Goal: Task Accomplishment & Management: Manage account settings

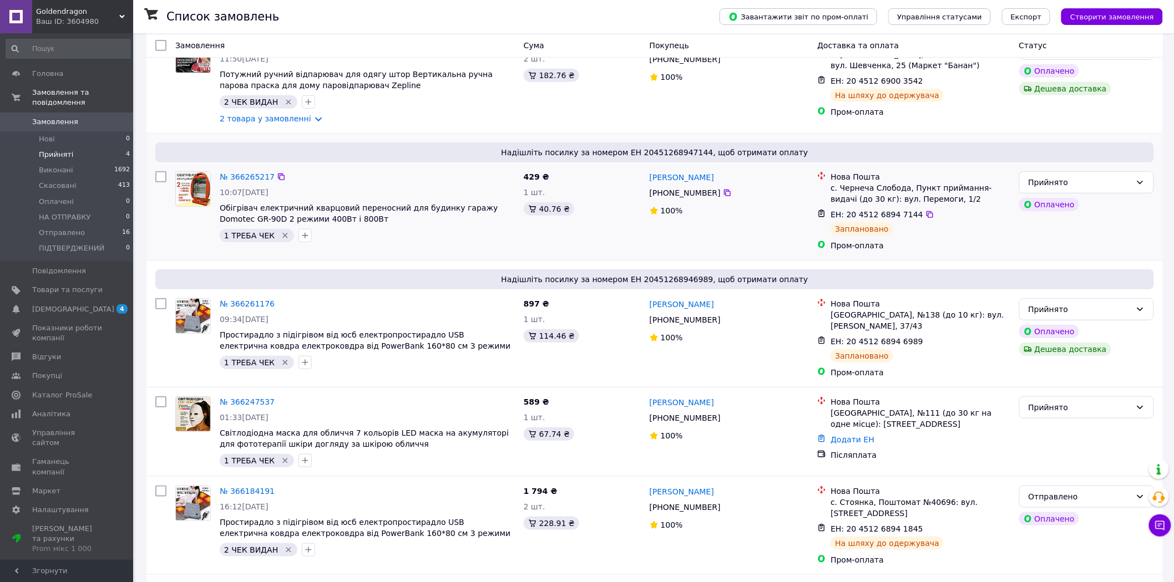
scroll to position [185, 0]
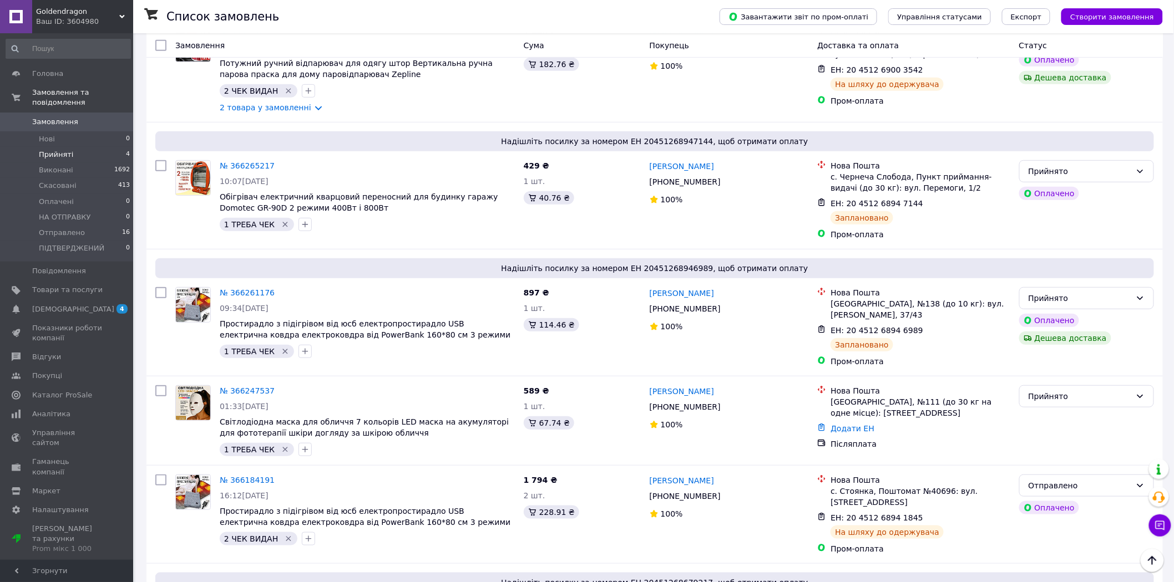
click at [62, 150] on span "Прийняті" at bounding box center [56, 155] width 34 height 10
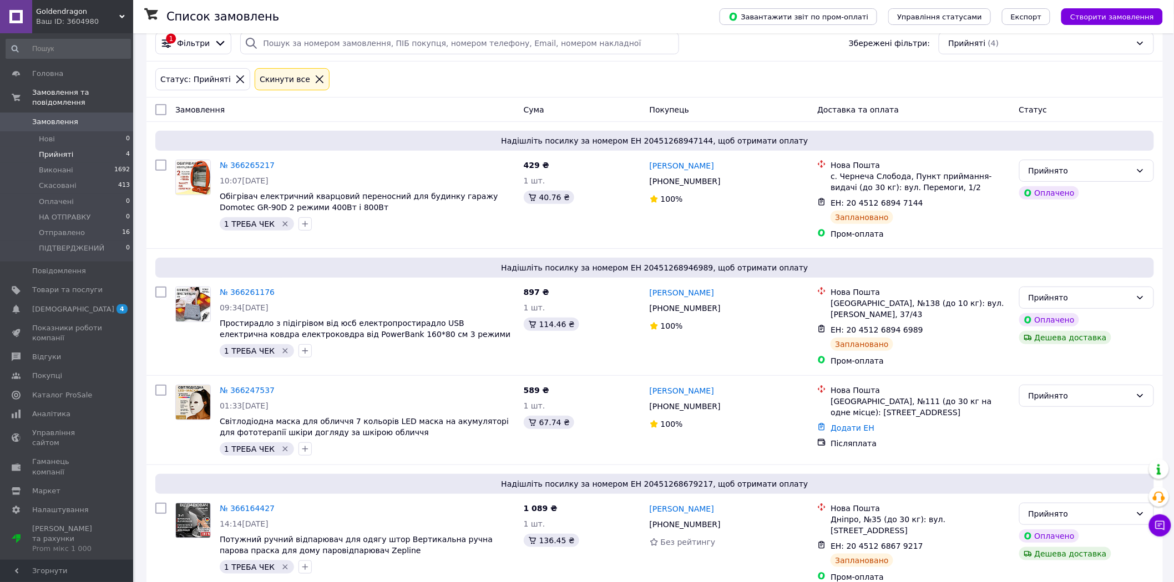
scroll to position [129, 0]
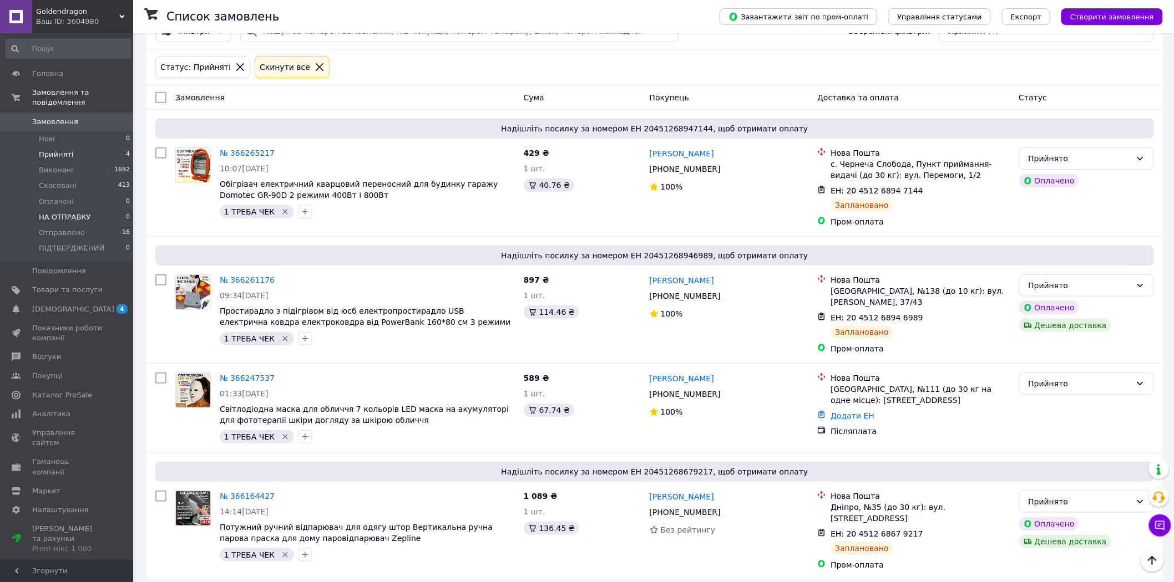
click at [70, 212] on span "НА ОТПРАВКУ" at bounding box center [65, 217] width 52 height 10
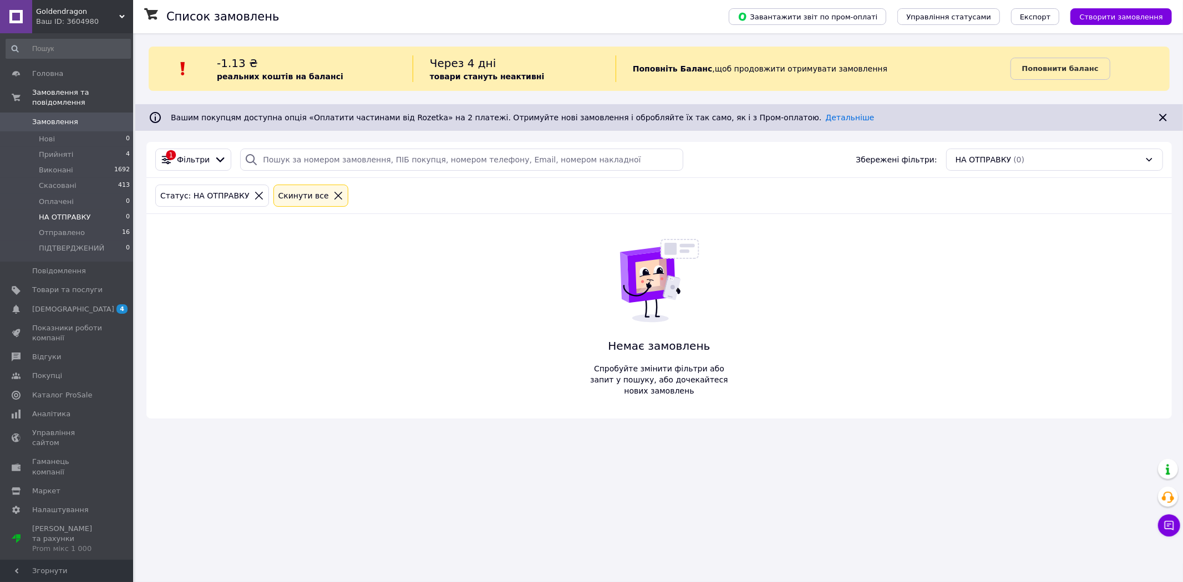
click at [333, 192] on icon at bounding box center [338, 196] width 10 height 10
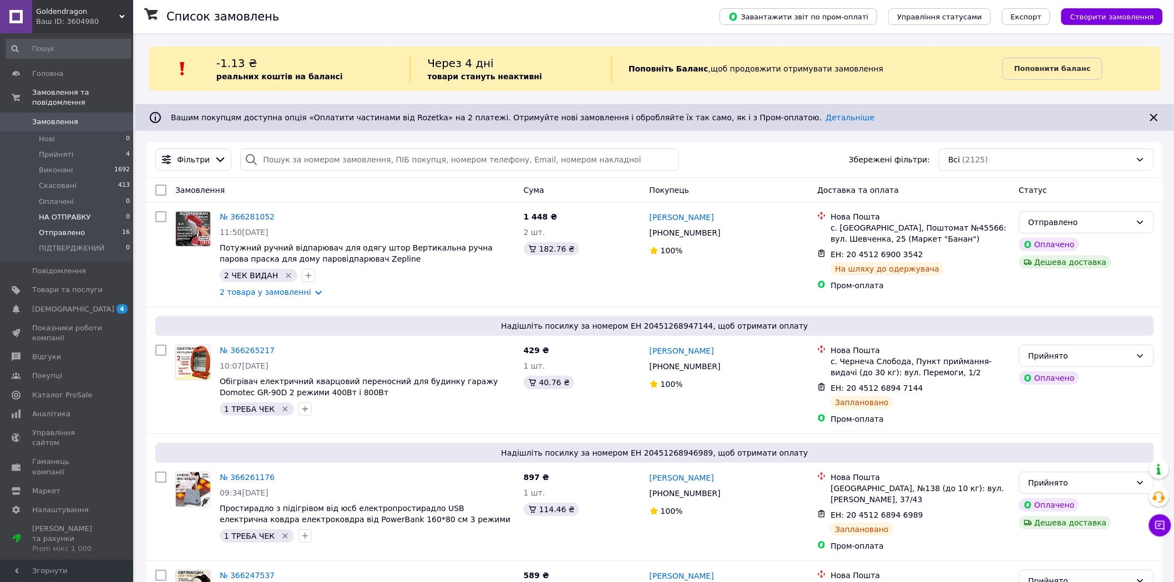
click at [59, 228] on span "Отправлено" at bounding box center [62, 233] width 46 height 10
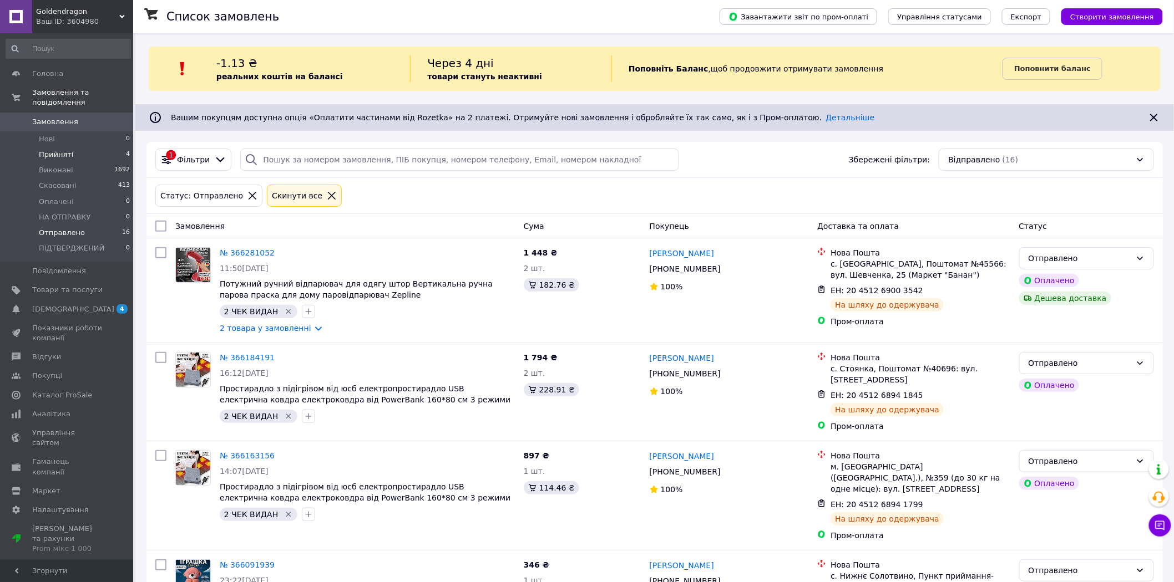
click at [53, 150] on span "Прийняті" at bounding box center [56, 155] width 34 height 10
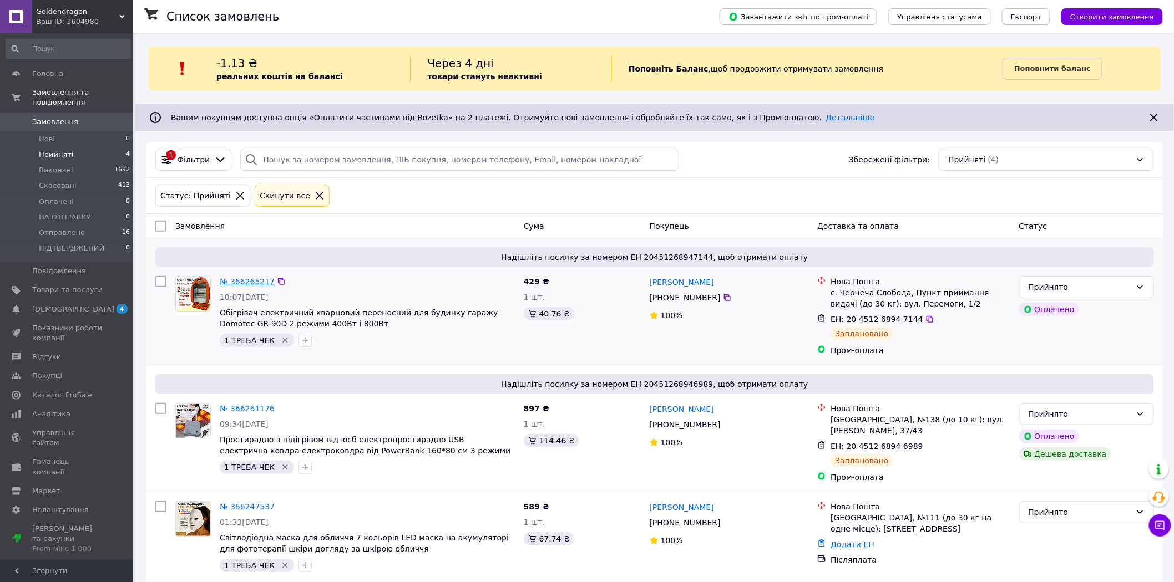
click at [242, 281] on link "№ 366265217" at bounding box center [247, 281] width 55 height 9
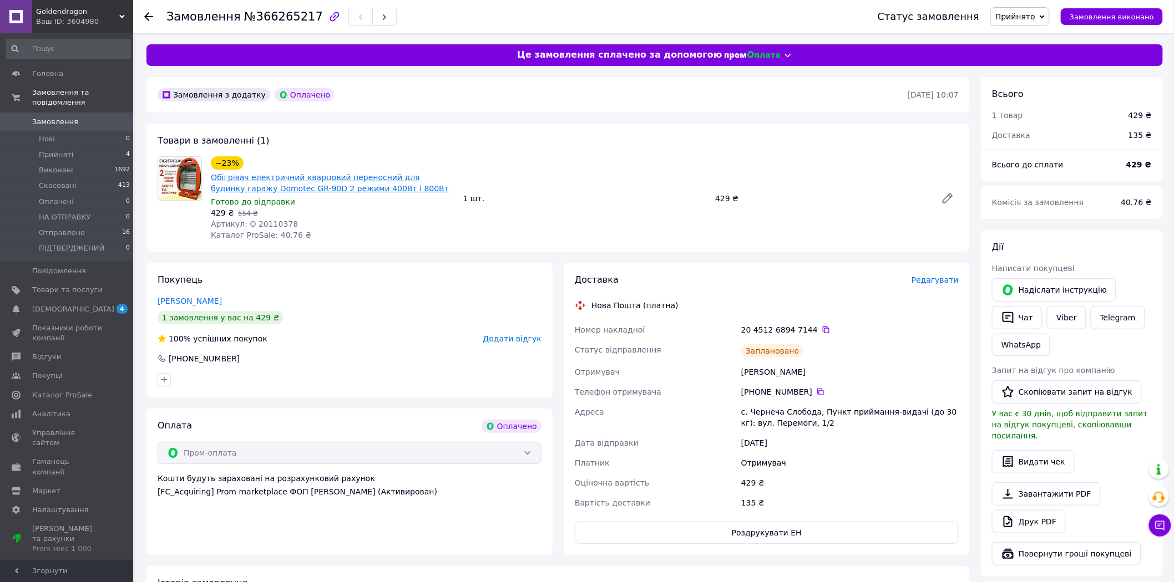
click at [226, 180] on link "Обігрівач електричний кварцовий переносний для будинку гаражу Domotec GR-90D 2 …" at bounding box center [330, 183] width 238 height 20
click at [54, 117] on span "Замовлення" at bounding box center [55, 122] width 46 height 10
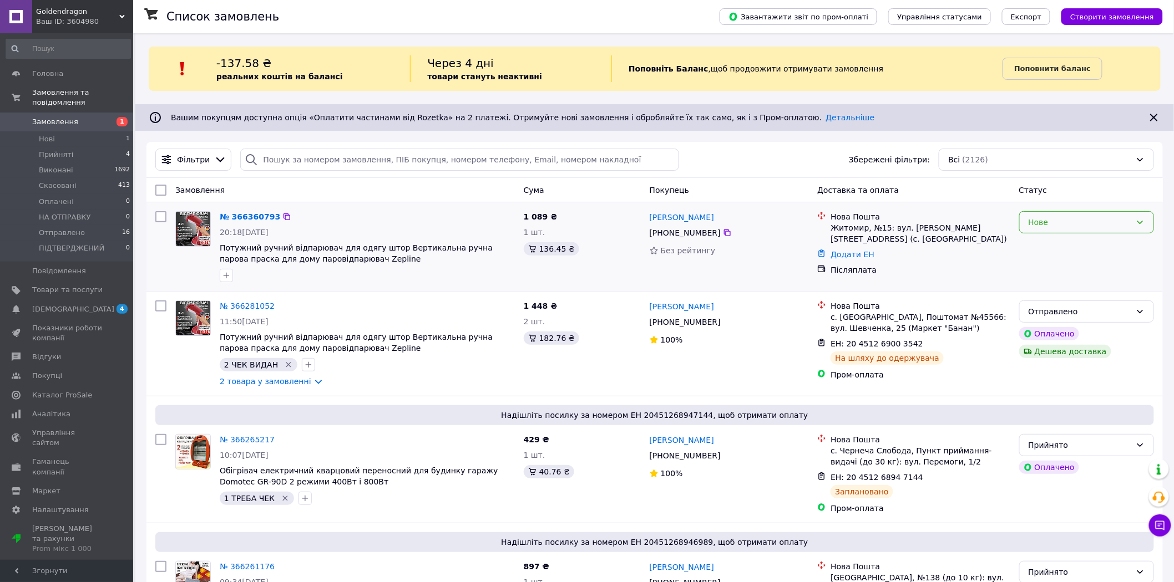
click at [1140, 225] on icon at bounding box center [1139, 222] width 9 height 9
click at [1057, 245] on li "Прийнято" at bounding box center [1086, 247] width 134 height 20
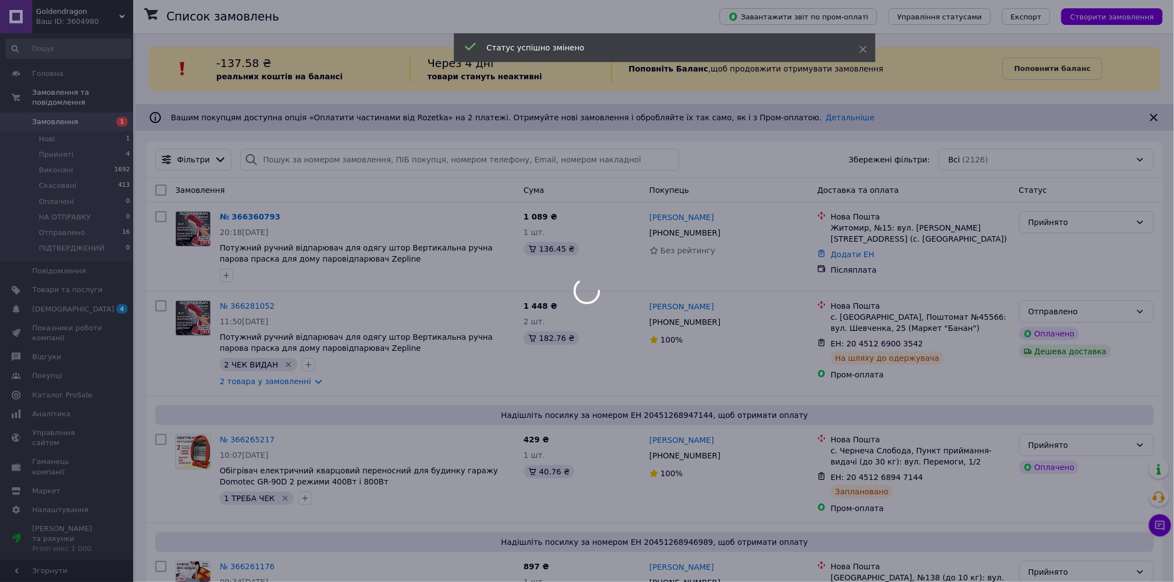
click at [245, 217] on div at bounding box center [587, 291] width 1174 height 582
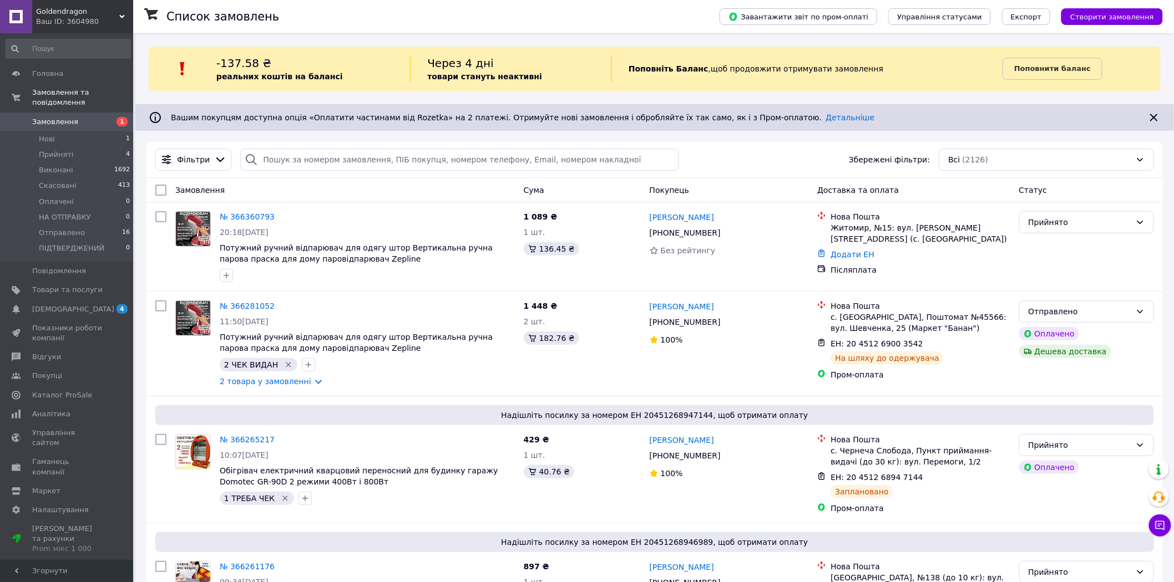
click at [245, 217] on link "№ 366360793" at bounding box center [247, 216] width 55 height 9
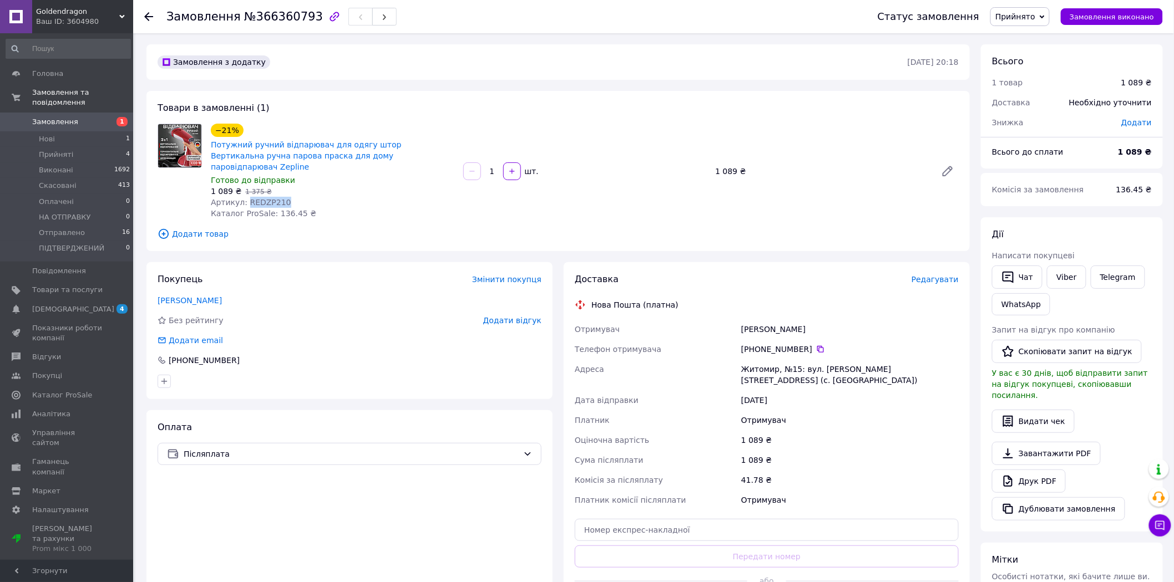
drag, startPoint x: 280, startPoint y: 190, endPoint x: 245, endPoint y: 190, distance: 34.4
click at [245, 197] on div "Артикул: REDZP210" at bounding box center [333, 202] width 244 height 11
copy span "REDZP210"
click at [296, 151] on link "Потужний ручний відпарювач для одягу штор Вертикальна ручна парова праска для д…" at bounding box center [306, 155] width 191 height 31
click at [1062, 277] on link "Viber" at bounding box center [1066, 277] width 39 height 23
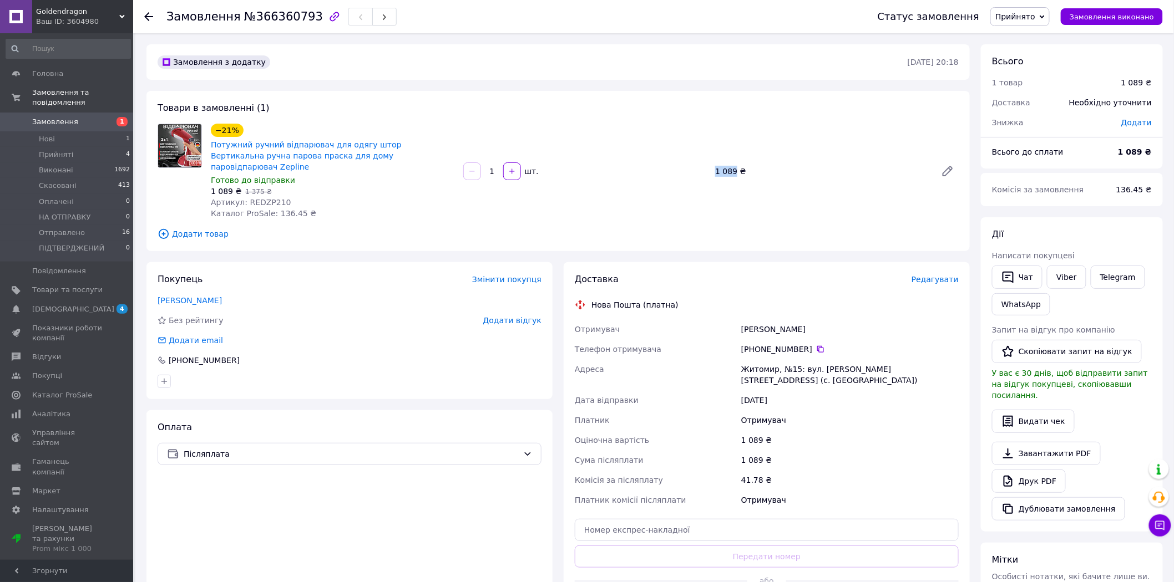
drag, startPoint x: 733, startPoint y: 166, endPoint x: 709, endPoint y: 172, distance: 25.0
click at [709, 172] on div "−21% Потужний ручний відпарювач для одягу штор Вертикальна ручна парова праска …" at bounding box center [584, 171] width 757 height 100
copy div "шт. 1 089"
drag, startPoint x: 774, startPoint y: 358, endPoint x: 723, endPoint y: 356, distance: 51.1
click at [723, 356] on div "Отримувач Кришта Ірина Телефон отримувача +380 97 505 06 08   Адреса Житомир, №…" at bounding box center [766, 414] width 388 height 191
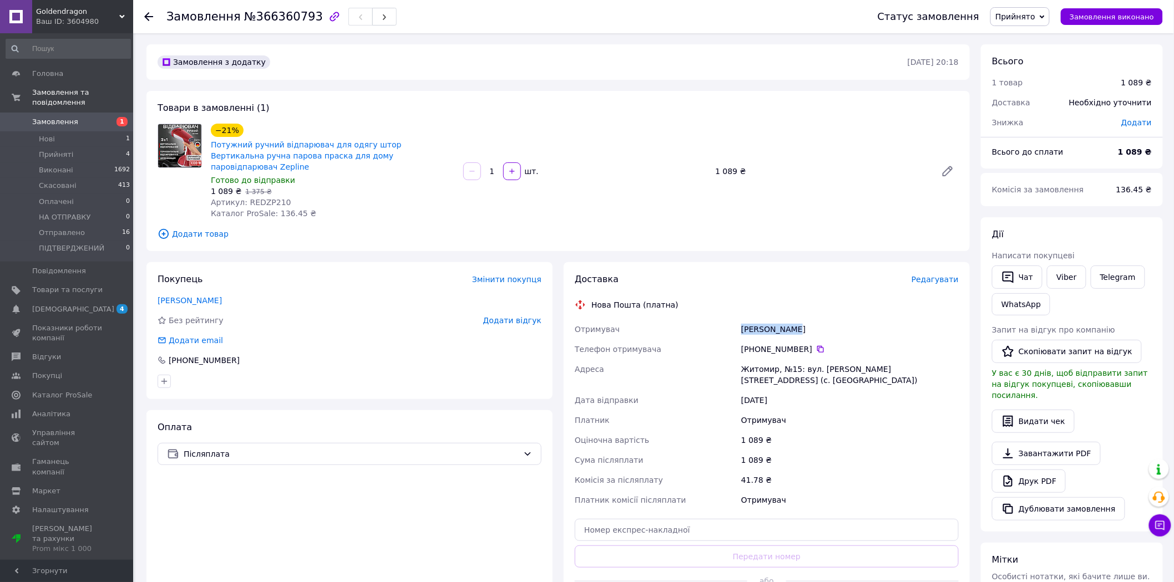
drag, startPoint x: 793, startPoint y: 318, endPoint x: 724, endPoint y: 310, distance: 69.3
click at [724, 319] on div "Отримувач Кришта Ірина Телефон отримувача +380 97 505 06 08   Адреса Житомир, №…" at bounding box center [766, 414] width 388 height 191
copy div "Отримувач Кришта Ірина"
click at [816, 345] on icon at bounding box center [820, 349] width 9 height 9
drag, startPoint x: 774, startPoint y: 358, endPoint x: 734, endPoint y: 361, distance: 40.6
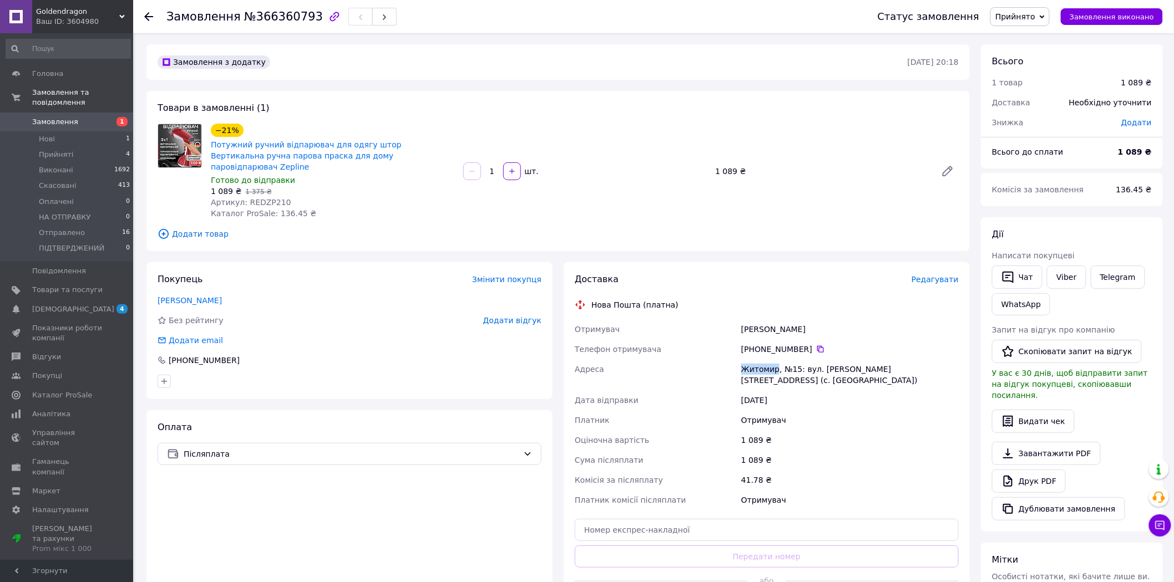
click at [734, 361] on div "Отримувач Кришта Ірина Телефон отримувача +380 97 505 06 08   Адреса Житомир, №…" at bounding box center [766, 414] width 388 height 191
copy div "Адреса Житомир"
drag, startPoint x: 794, startPoint y: 358, endPoint x: 789, endPoint y: 361, distance: 6.2
click at [789, 361] on div "Житомир, №15: вул. [PERSON_NAME][STREET_ADDRESS] (с. [GEOGRAPHIC_DATA])" at bounding box center [850, 374] width 222 height 31
copy div "15"
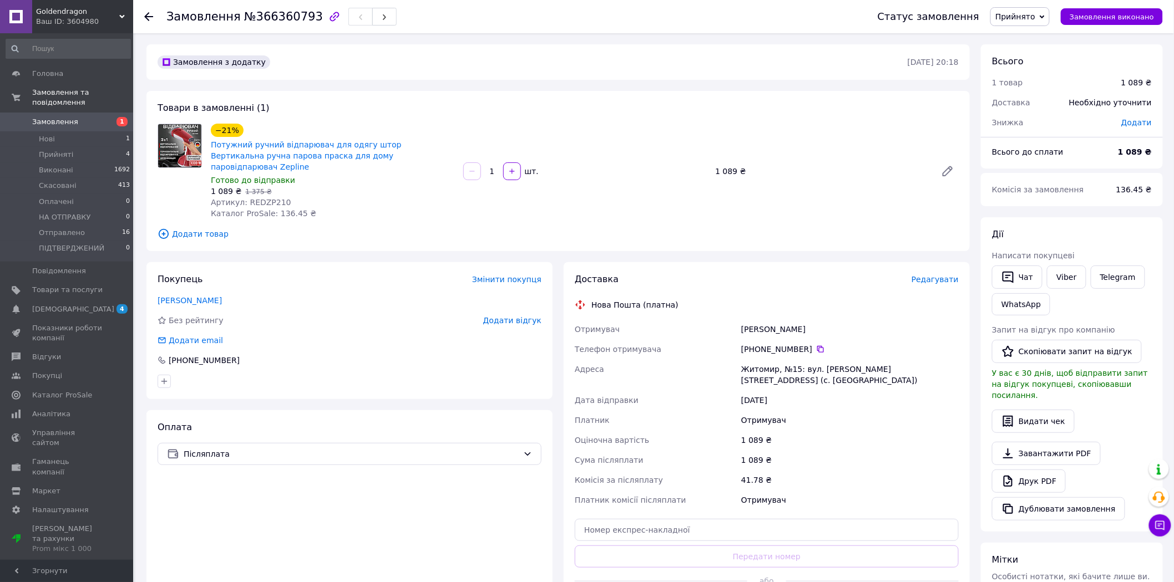
click at [736, 359] on div "Адреса" at bounding box center [655, 374] width 166 height 31
drag, startPoint x: 742, startPoint y: 357, endPoint x: 913, endPoint y: 361, distance: 171.4
click at [913, 361] on div "Житомир, №15: вул. [PERSON_NAME][STREET_ADDRESS] (с. [GEOGRAPHIC_DATA])" at bounding box center [850, 374] width 222 height 31
copy div "Житомир, №15: вул. [PERSON_NAME][STREET_ADDRESS] (с. [GEOGRAPHIC_DATA])"
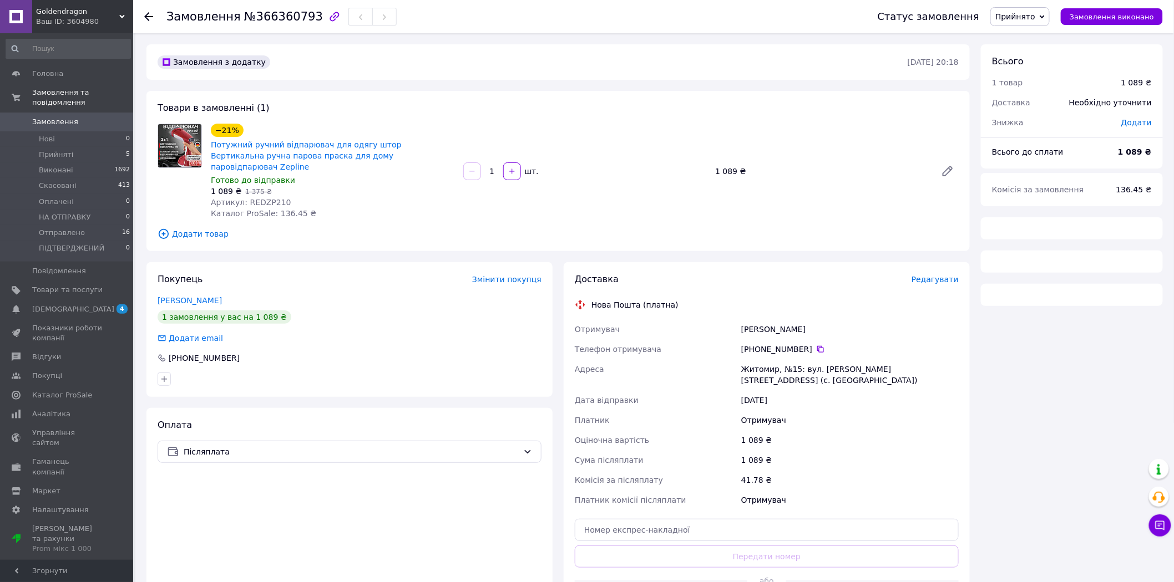
click at [59, 117] on span "Замовлення" at bounding box center [55, 122] width 46 height 10
